Goal: Information Seeking & Learning: Learn about a topic

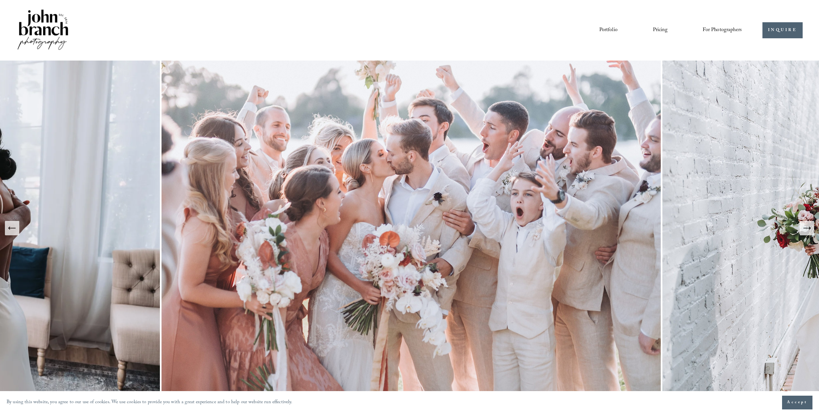
click at [54, 33] on img at bounding box center [42, 30] width 53 height 44
click at [606, 29] on link "Portfolio" at bounding box center [609, 30] width 18 height 11
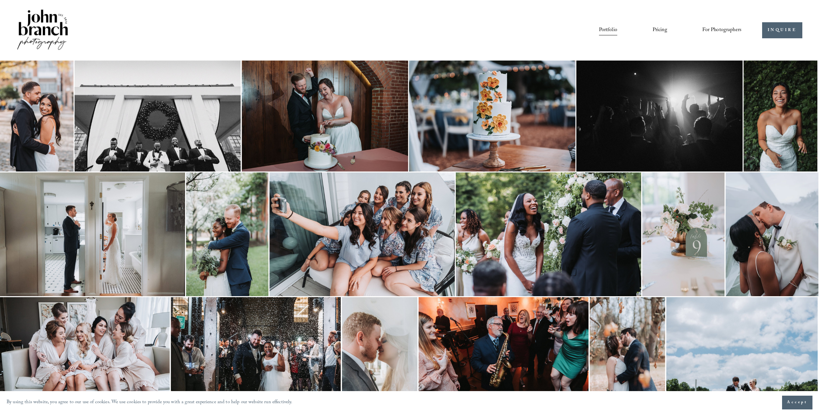
scroll to position [0, 0]
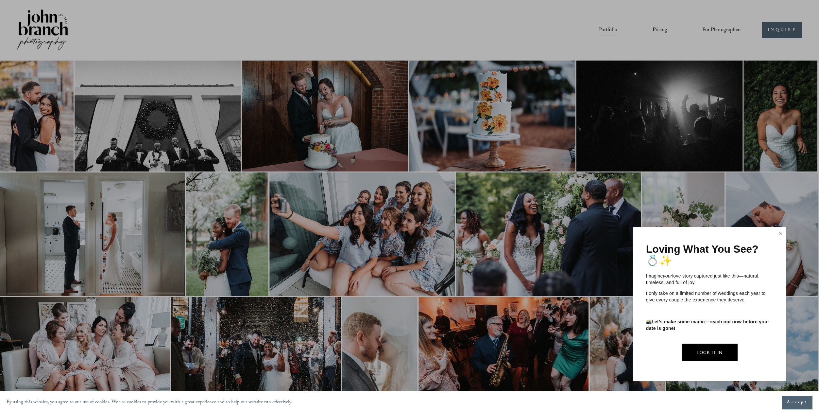
click at [659, 30] on div at bounding box center [409, 207] width 819 height 414
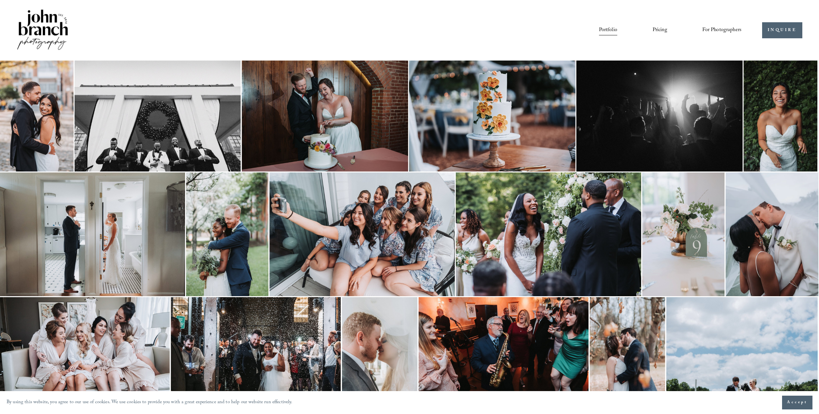
click at [660, 28] on link "Pricing" at bounding box center [660, 30] width 15 height 11
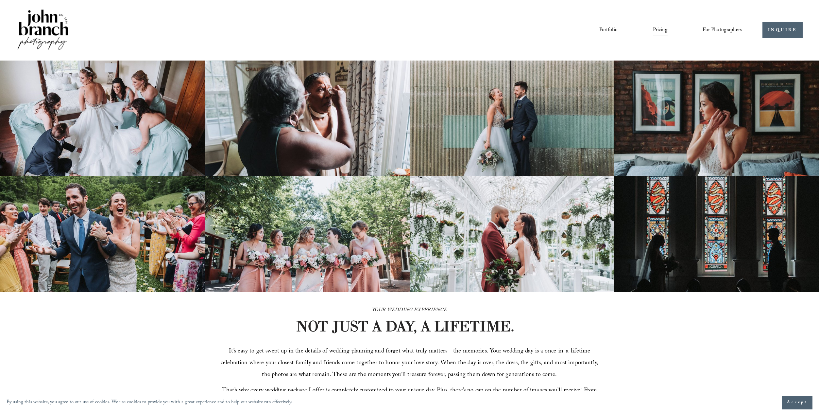
click at [611, 30] on link "Portfolio" at bounding box center [609, 30] width 18 height 11
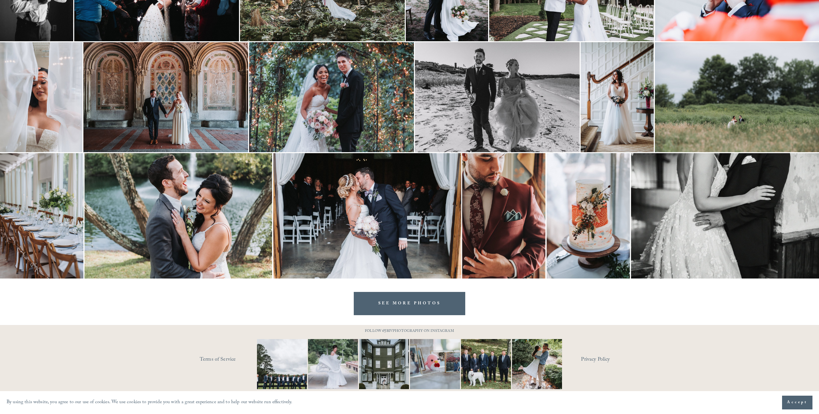
scroll to position [829, 0]
click at [408, 302] on link "SEE MORE PHOTOS" at bounding box center [410, 303] width 112 height 23
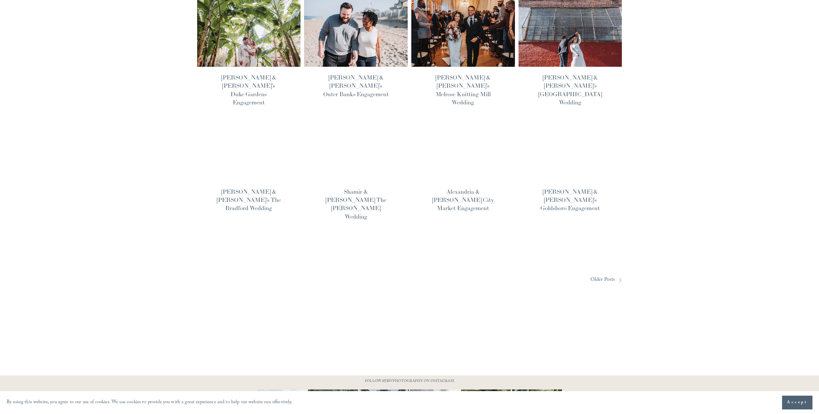
scroll to position [422, 0]
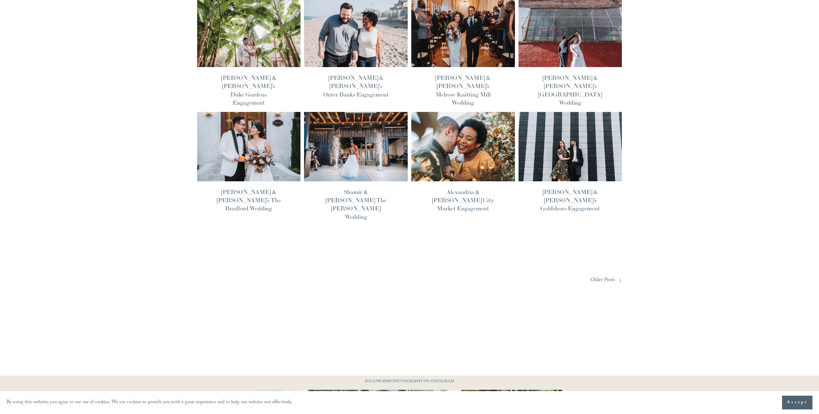
click at [602, 275] on span "Older Posts" at bounding box center [603, 280] width 25 height 10
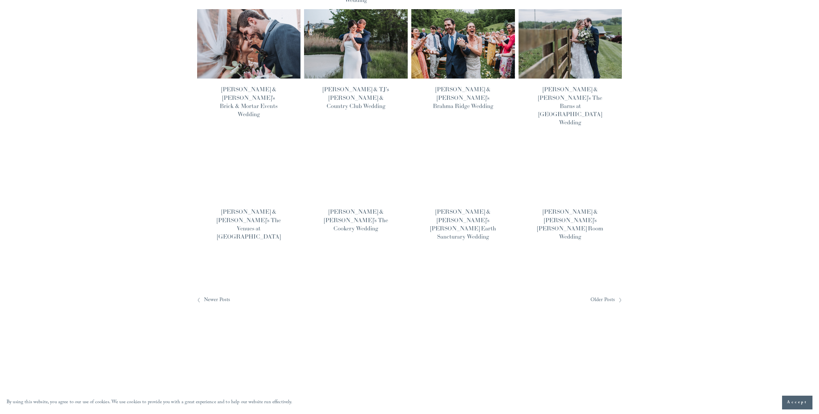
scroll to position [420, 0]
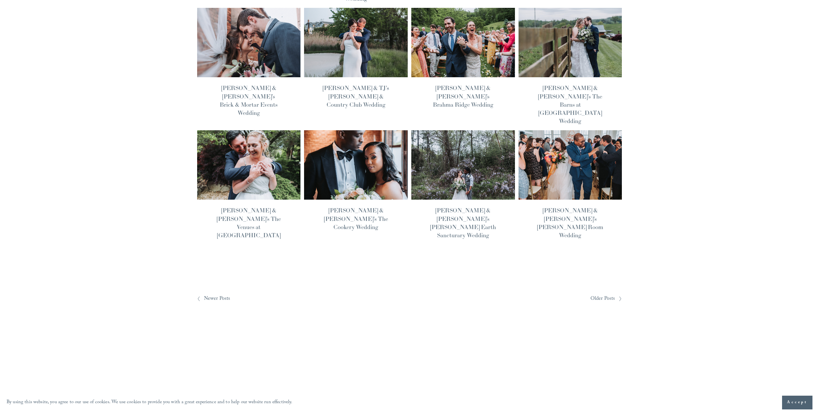
click at [603, 294] on span "Older Posts" at bounding box center [603, 299] width 25 height 10
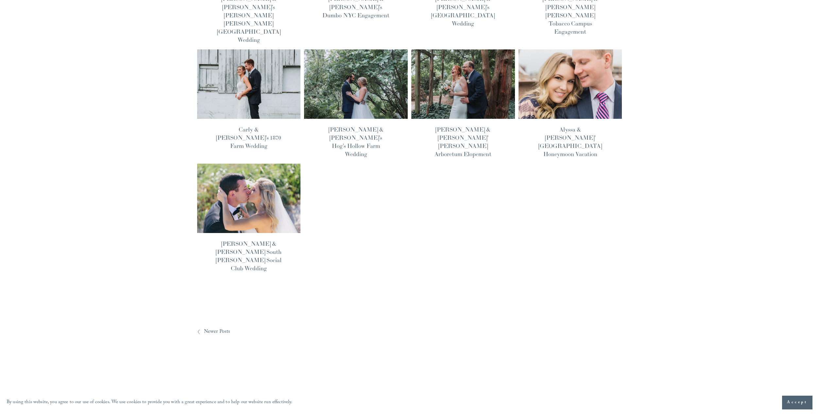
scroll to position [395, 0]
click at [247, 163] on img at bounding box center [249, 198] width 105 height 70
